Goal: Book appointment/travel/reservation

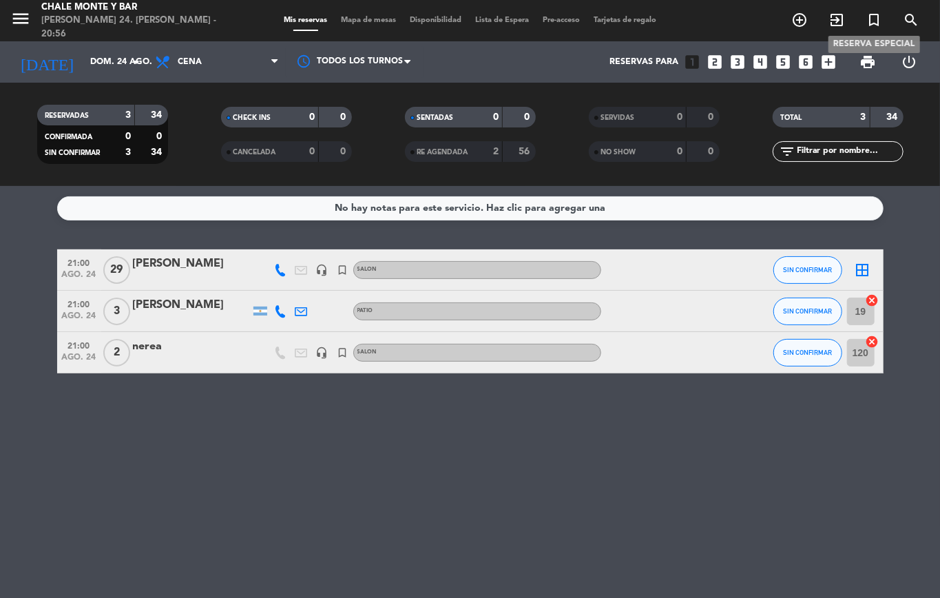
click at [868, 12] on icon "turned_in_not" at bounding box center [874, 20] width 17 height 17
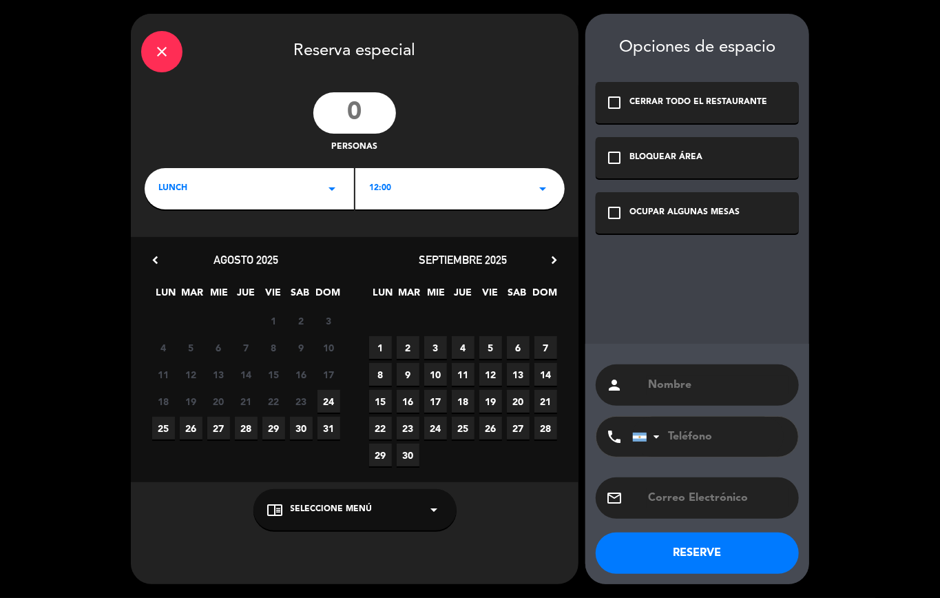
click at [364, 105] on input "number" at bounding box center [354, 112] width 83 height 41
type input "35"
click at [175, 194] on span "LUNCH" at bounding box center [172, 189] width 29 height 14
click at [165, 241] on div "Cena" at bounding box center [249, 247] width 182 height 14
click at [325, 400] on span "24" at bounding box center [328, 401] width 23 height 23
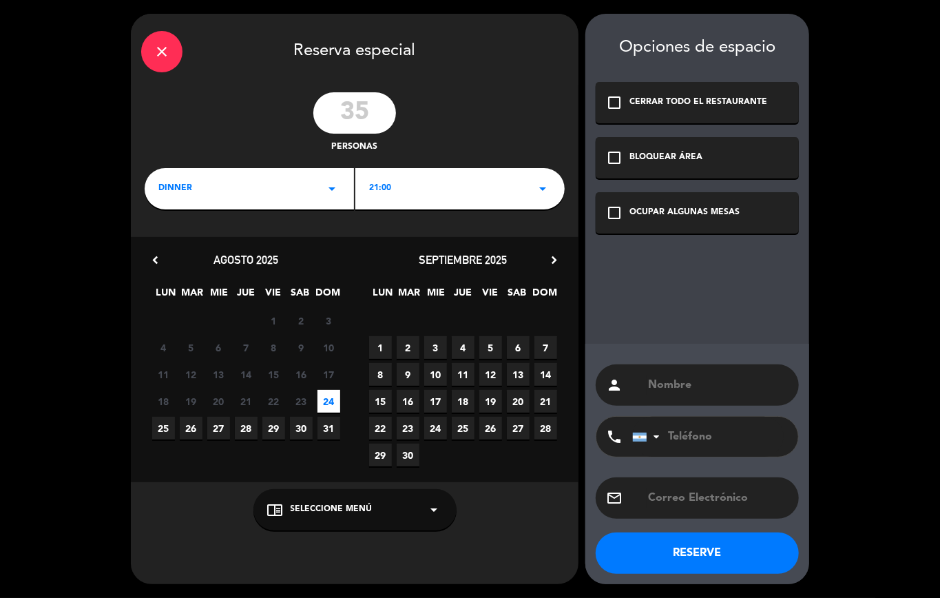
click at [320, 503] on span "Seleccione Menú" at bounding box center [332, 510] width 82 height 14
click at [187, 535] on div "close Reserva especial 35 personas dinner arrow_drop_down 21:00 arrow_drop_down…" at bounding box center [355, 299] width 448 height 570
click at [665, 389] on input "text" at bounding box center [718, 384] width 142 height 19
type input "nerea"
click at [681, 548] on button "RESERVE" at bounding box center [697, 552] width 203 height 41
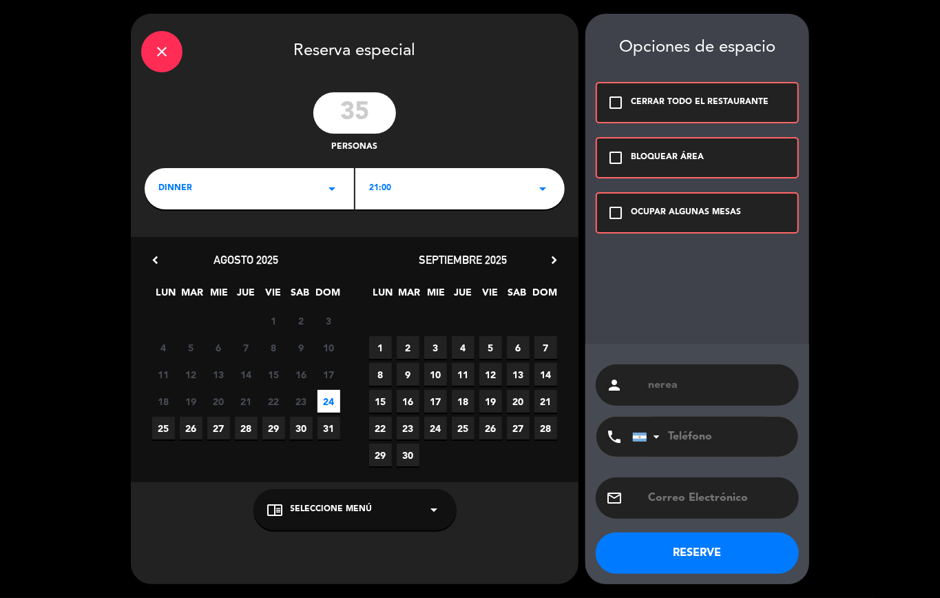
click at [615, 215] on icon "check_box_outline_blank" at bounding box center [615, 213] width 17 height 17
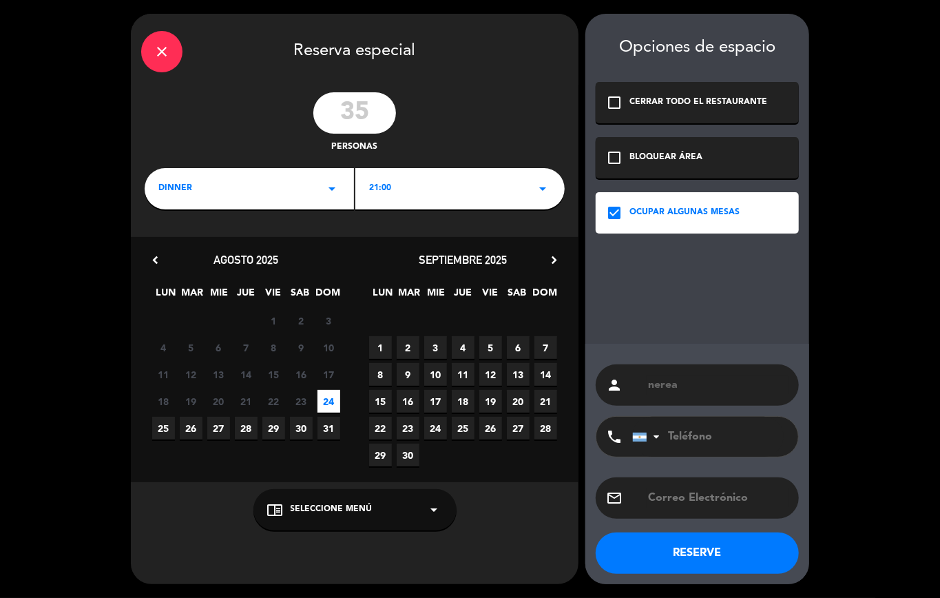
click at [328, 505] on span "Seleccione Menú" at bounding box center [332, 510] width 82 height 14
click at [282, 456] on div "SALON" at bounding box center [355, 455] width 176 height 14
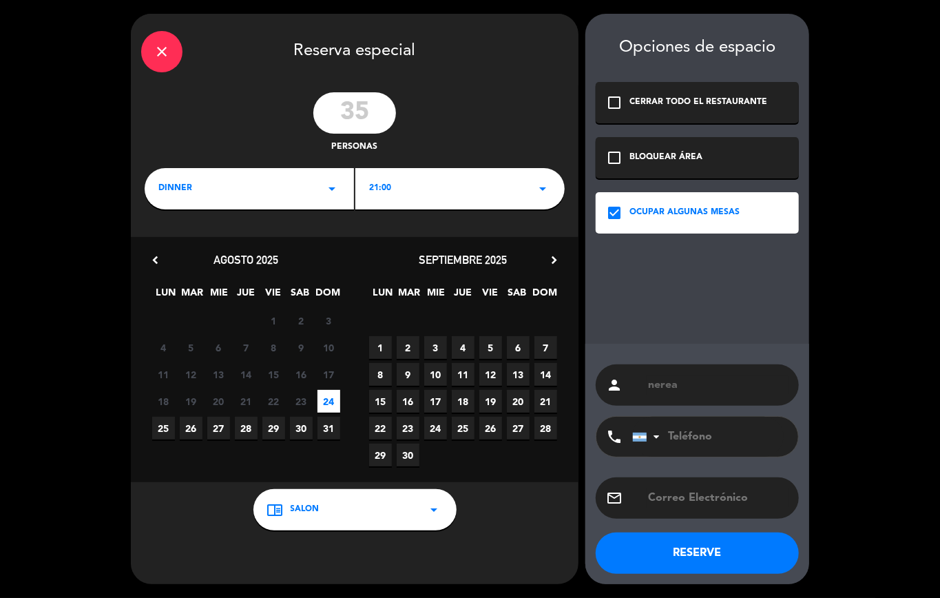
click at [689, 549] on button "RESERVE" at bounding box center [697, 552] width 203 height 41
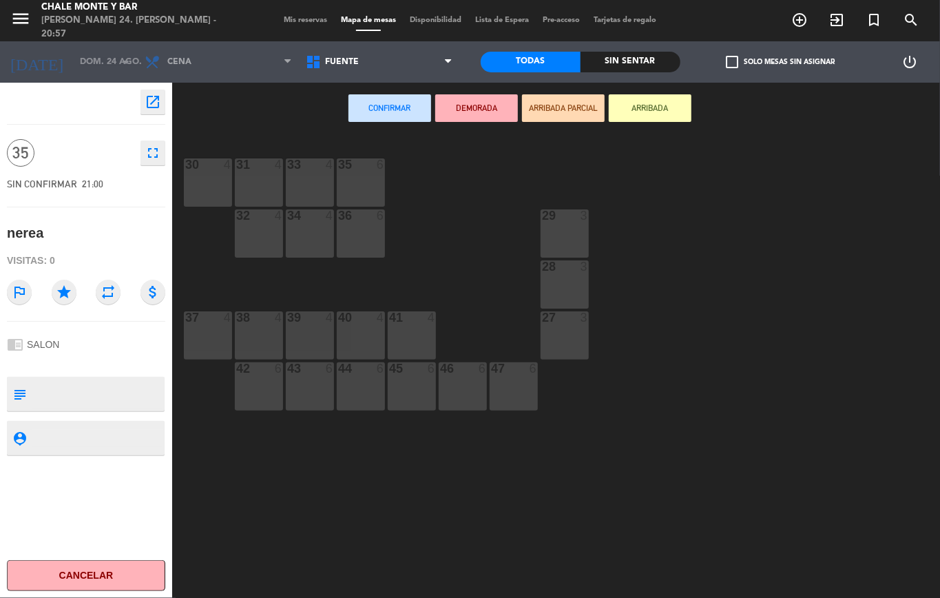
click at [213, 180] on div "30 4" at bounding box center [208, 182] width 48 height 48
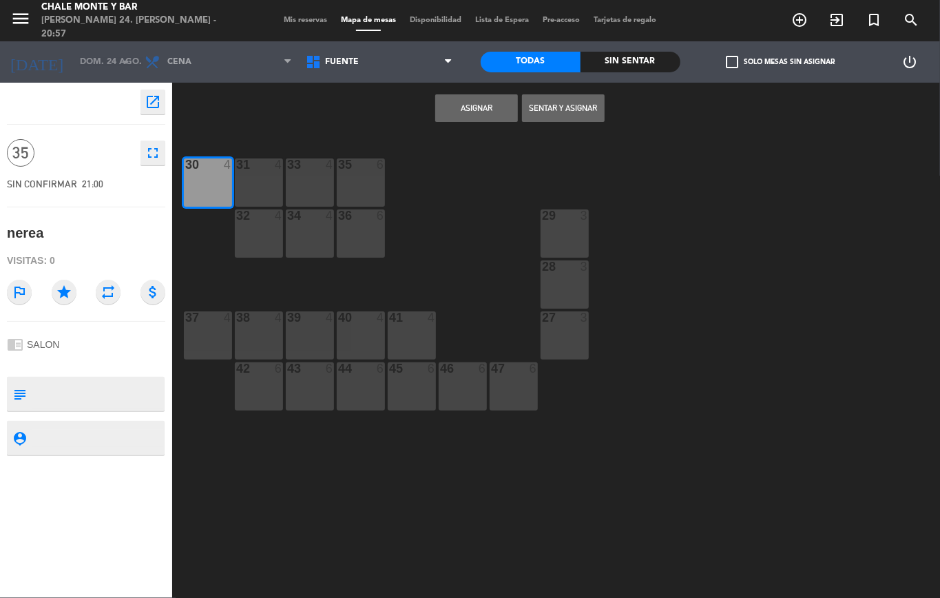
click at [257, 186] on div "31 4" at bounding box center [259, 182] width 48 height 48
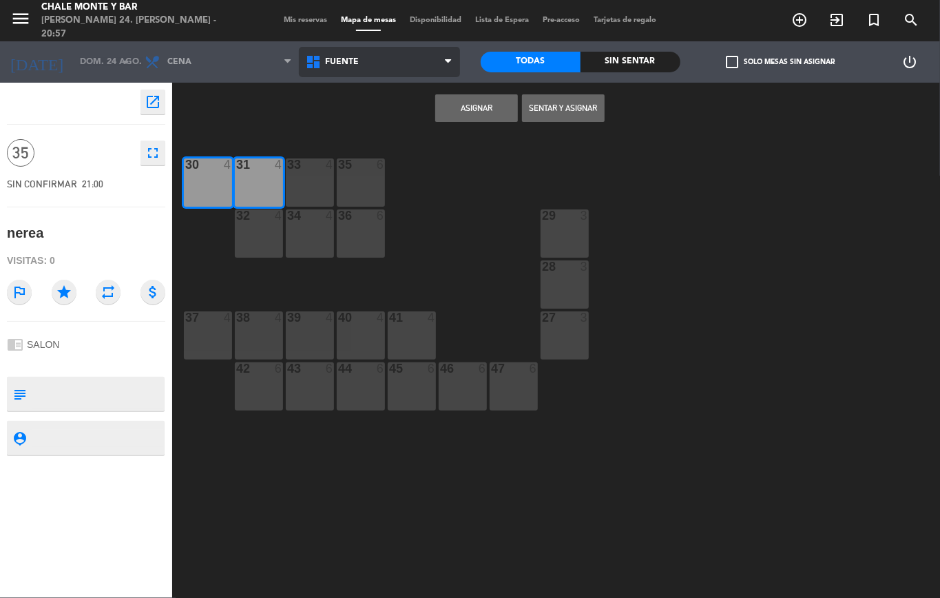
click at [384, 67] on span "FUENTE" at bounding box center [379, 62] width 161 height 30
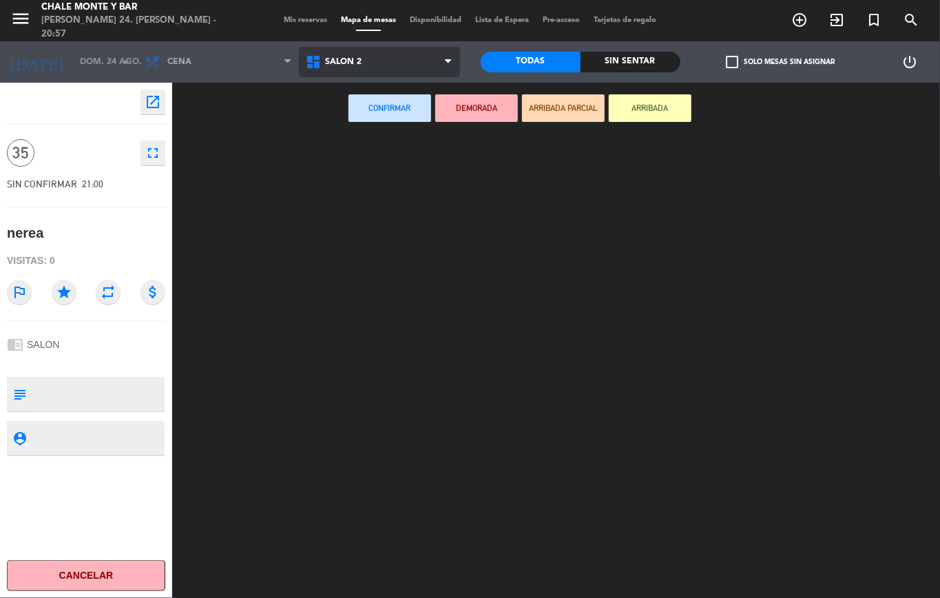
click at [353, 238] on ng-component "menu Chale [PERSON_NAME] 24. [PERSON_NAME] - 20:57 Mis reservas Mapa de mesas D…" at bounding box center [470, 299] width 940 height 598
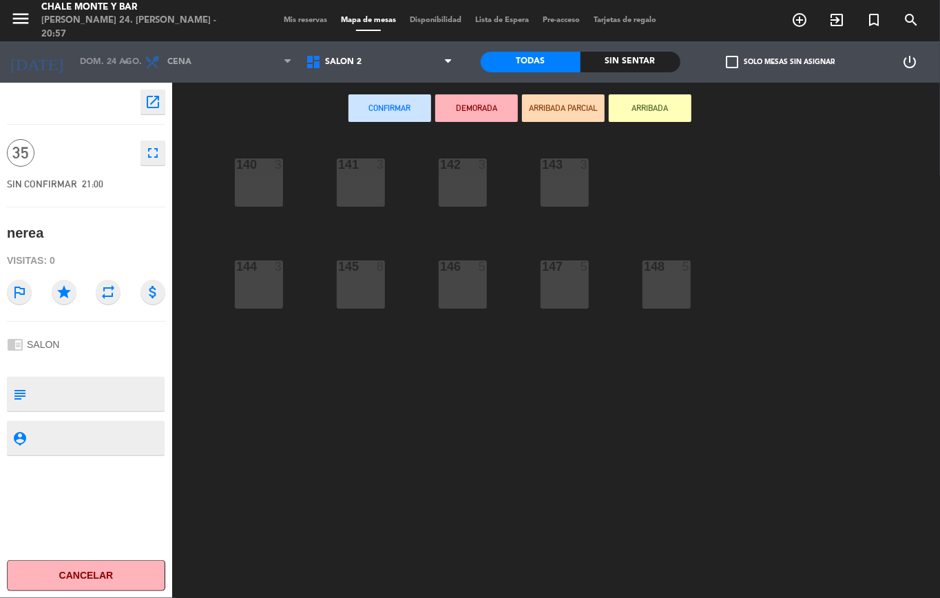
click at [259, 179] on div "140 3" at bounding box center [259, 182] width 48 height 48
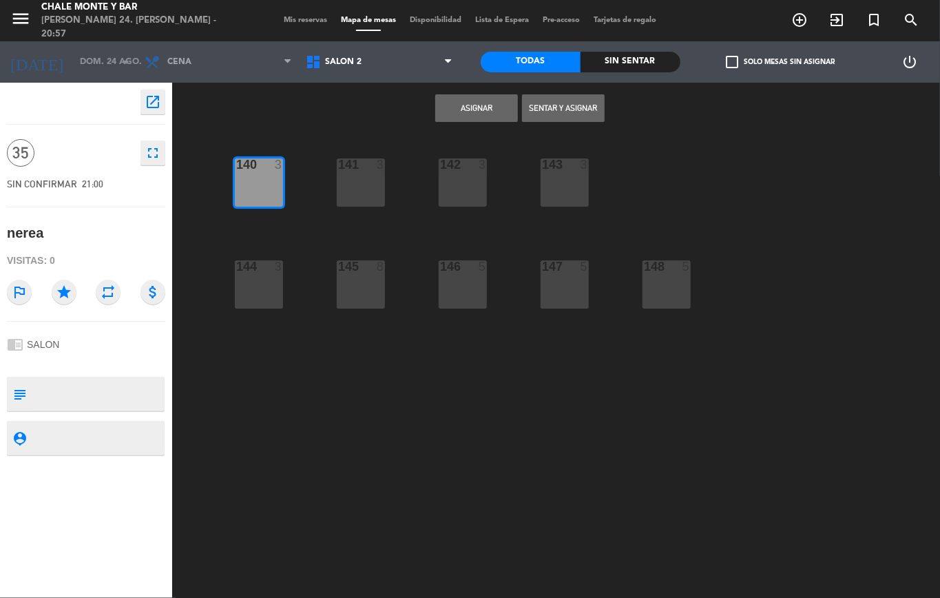
click at [356, 182] on div "141 3" at bounding box center [361, 182] width 48 height 48
click at [481, 174] on div "142 3" at bounding box center [463, 182] width 48 height 48
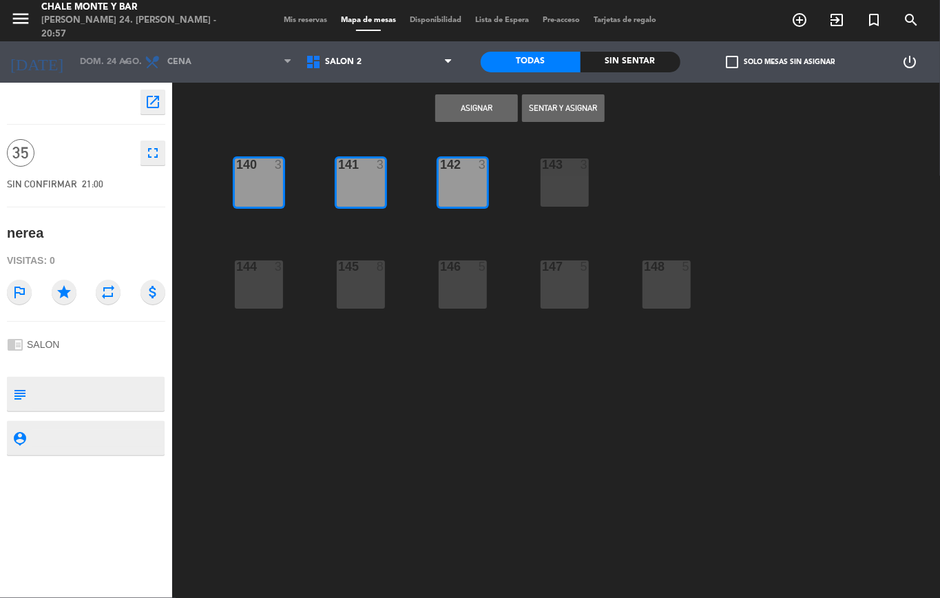
click at [569, 171] on div at bounding box center [564, 164] width 23 height 12
click at [563, 263] on div at bounding box center [564, 266] width 23 height 12
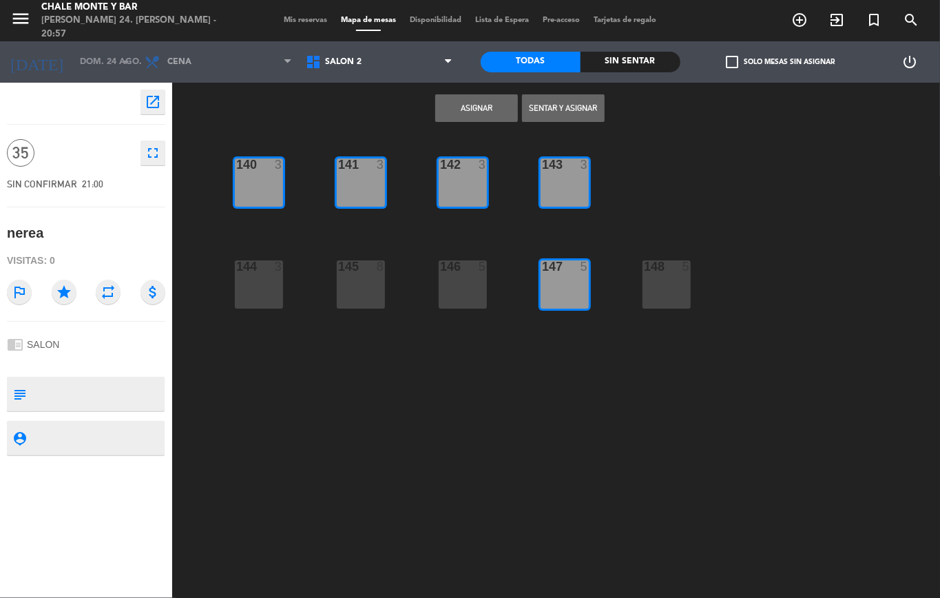
click at [472, 291] on div "146 5" at bounding box center [463, 284] width 48 height 48
click at [362, 277] on div "145 8" at bounding box center [361, 284] width 48 height 48
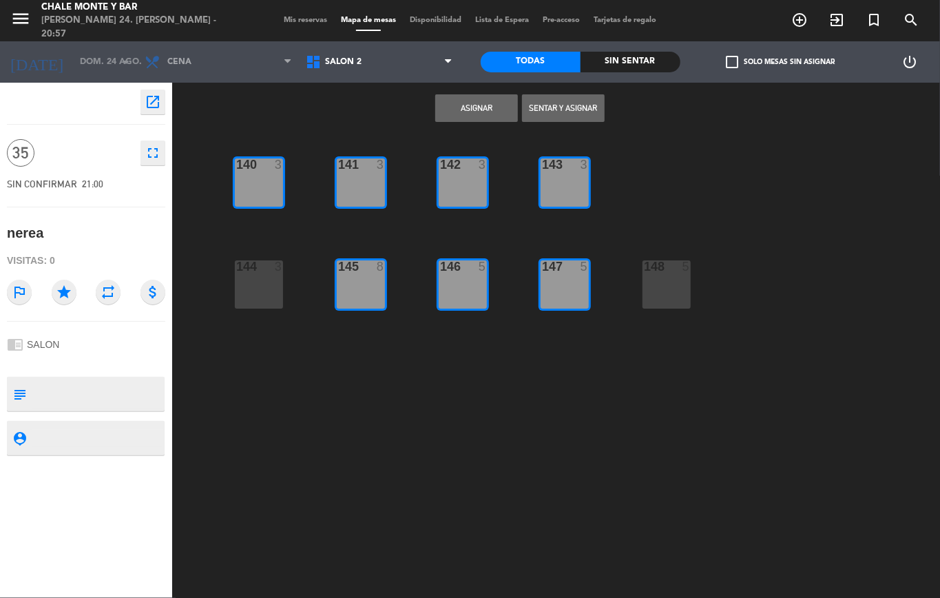
click at [274, 278] on div "144 3" at bounding box center [259, 284] width 48 height 48
click at [681, 278] on div "148 5" at bounding box center [666, 284] width 48 height 48
click at [280, 182] on div "140 3" at bounding box center [259, 182] width 48 height 48
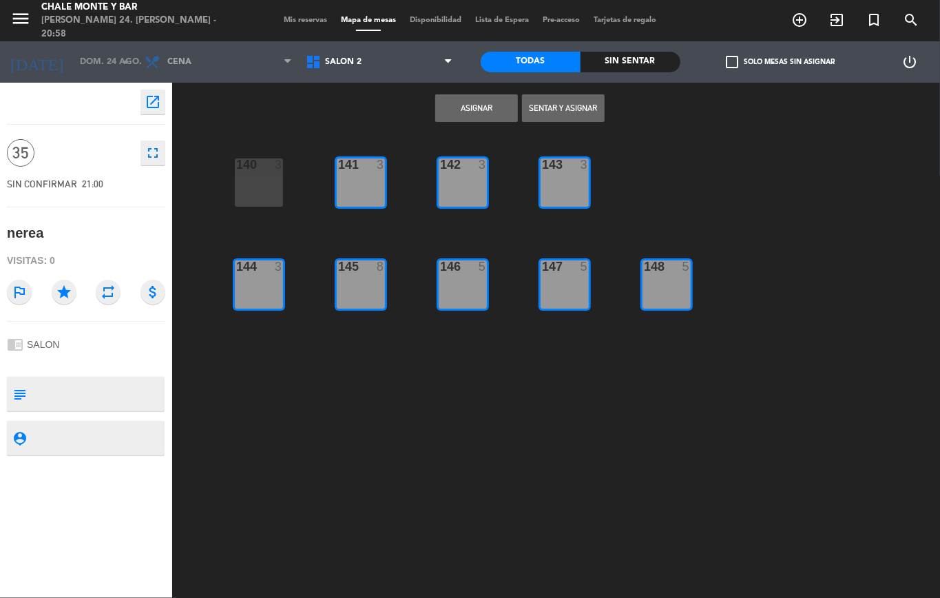
click at [474, 107] on button "Asignar" at bounding box center [476, 108] width 83 height 28
